Goal: Navigation & Orientation: Find specific page/section

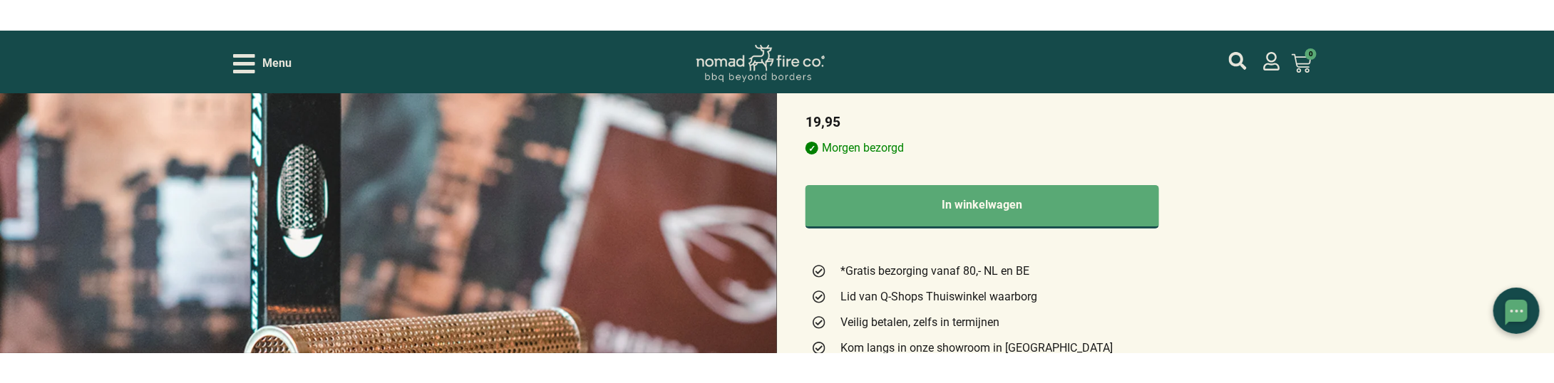
scroll to position [214, 0]
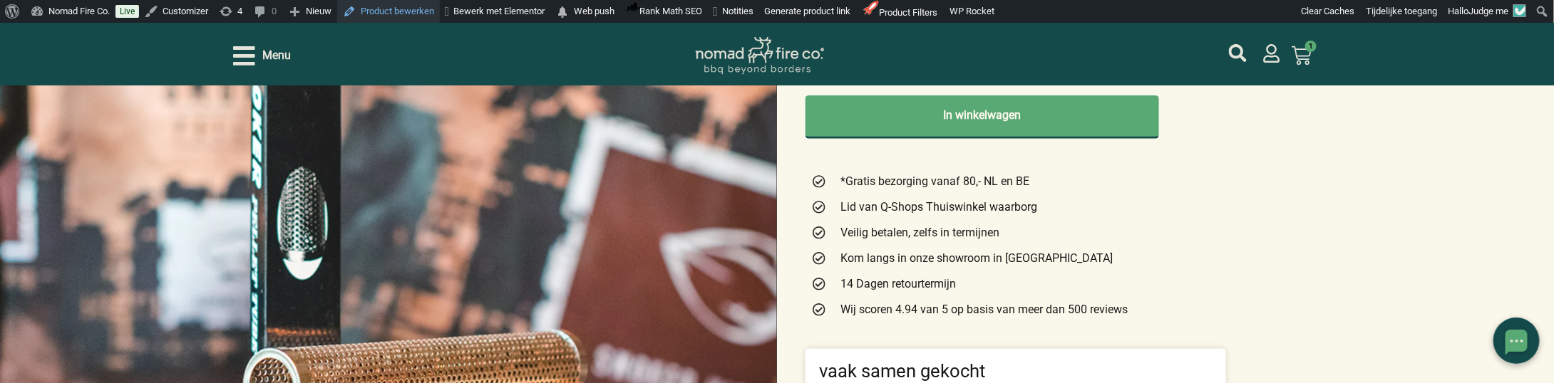
click at [424, 18] on link "Product bewerken" at bounding box center [388, 11] width 103 height 23
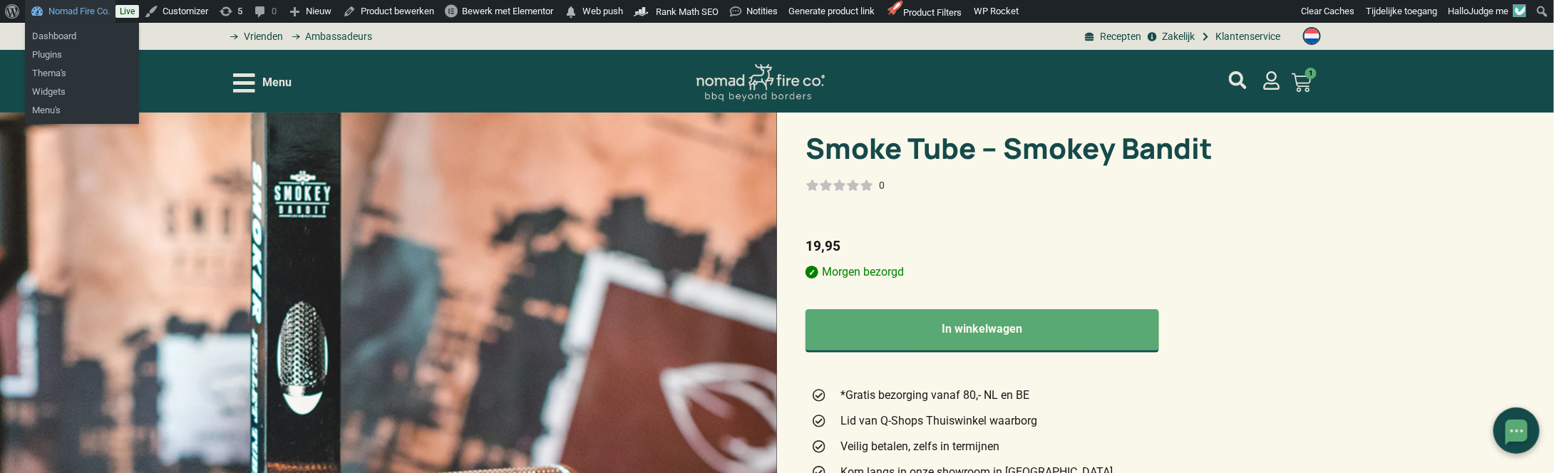
click at [86, 15] on link "Nomad Fire Co." at bounding box center [70, 11] width 91 height 23
